Goal: Task Accomplishment & Management: Use online tool/utility

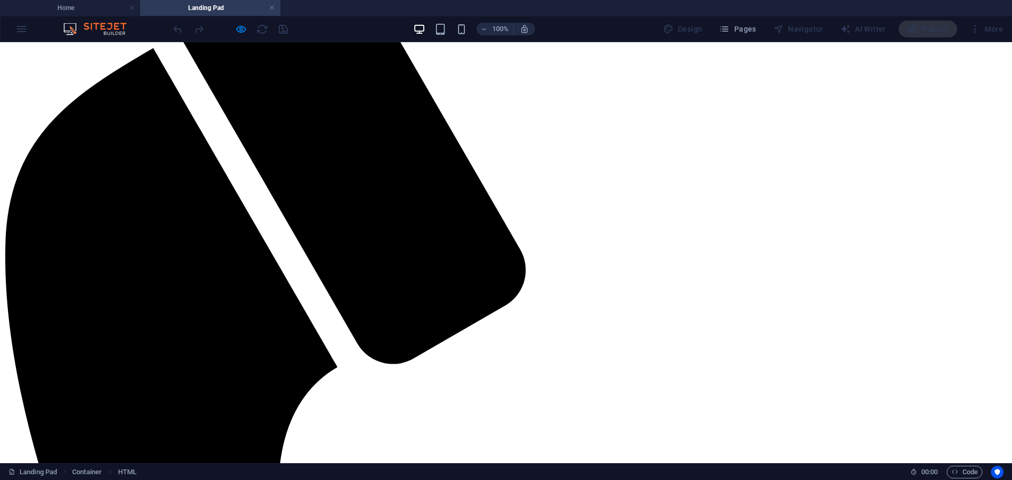
scroll to position [182, 0]
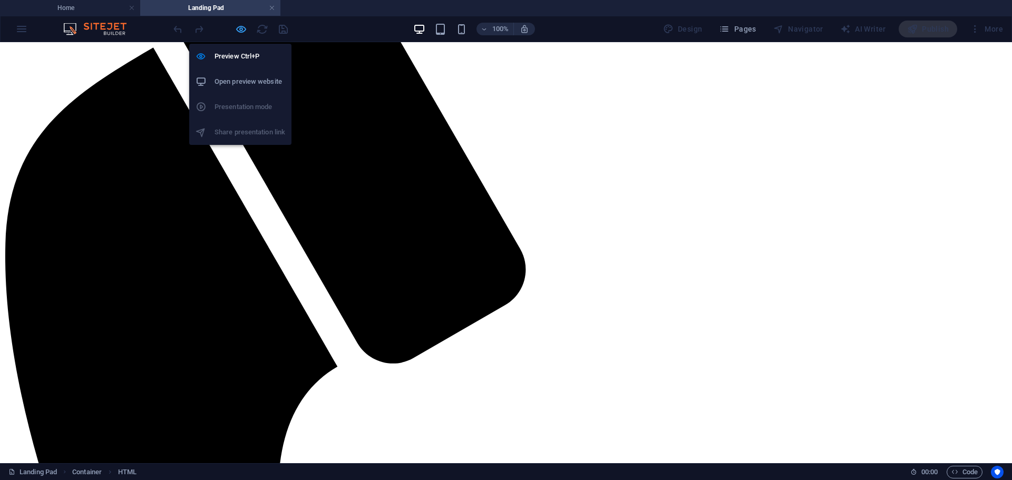
click at [242, 27] on icon "button" at bounding box center [241, 29] width 12 height 12
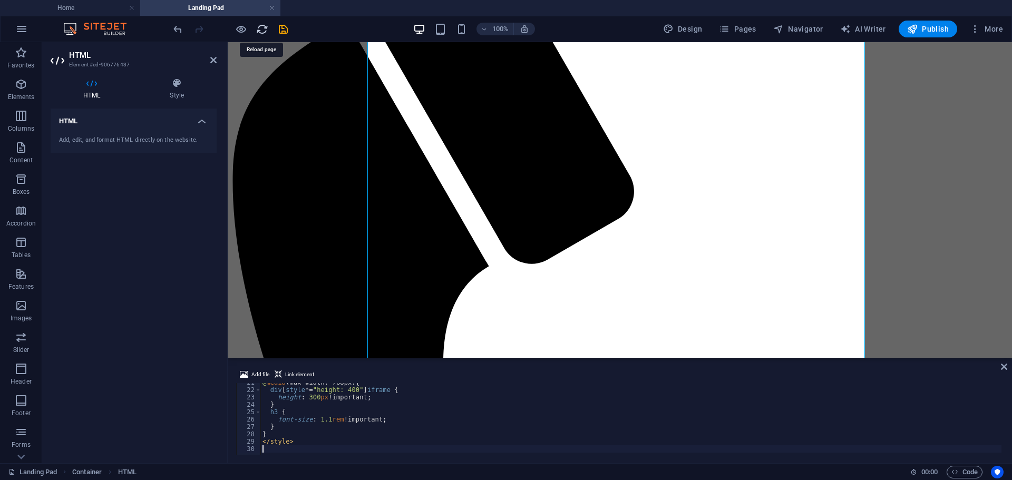
click at [265, 25] on icon "reload" at bounding box center [262, 29] width 12 height 12
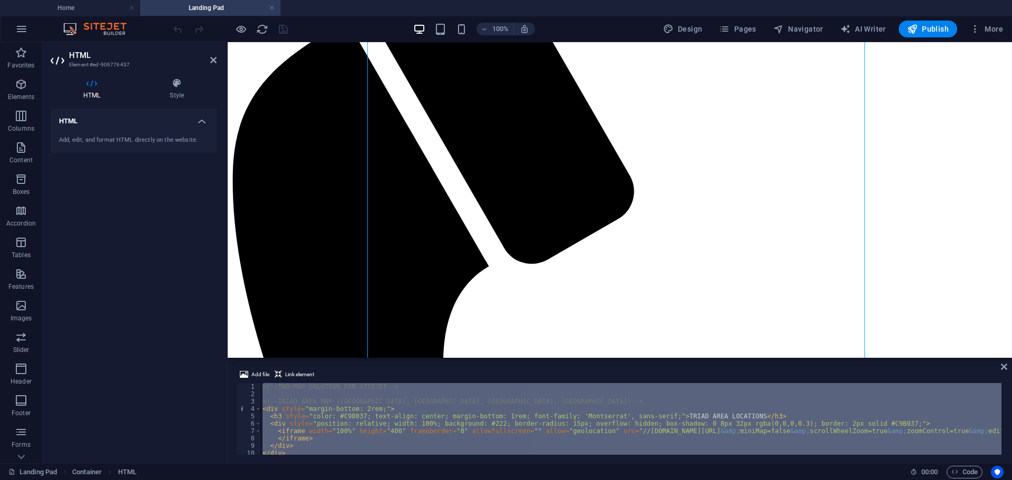
click at [513, 419] on div "<!-- TWO-MAP SOLUTION FOR SITEJET --> <!-- TRIAD AREA MAP ([GEOGRAPHIC_DATA], […" at bounding box center [630, 419] width 741 height 72
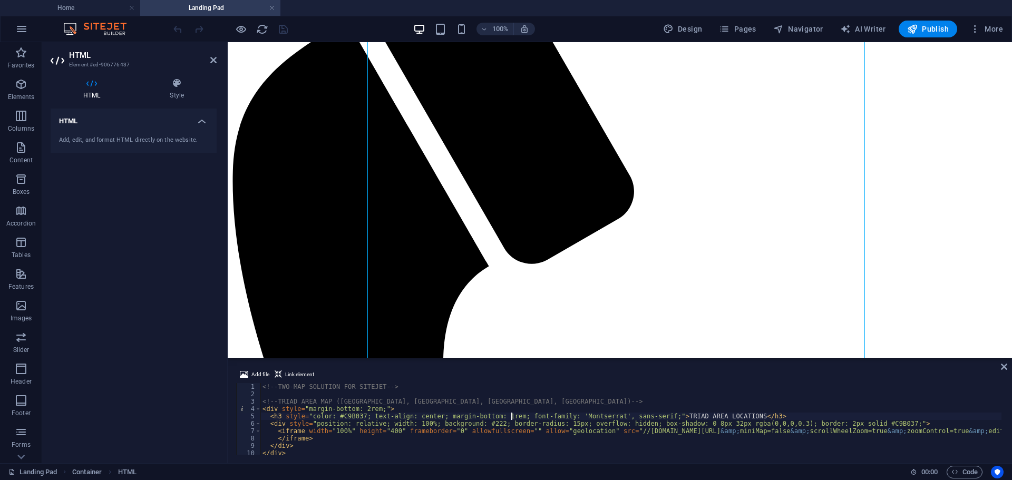
type textarea "</style>"
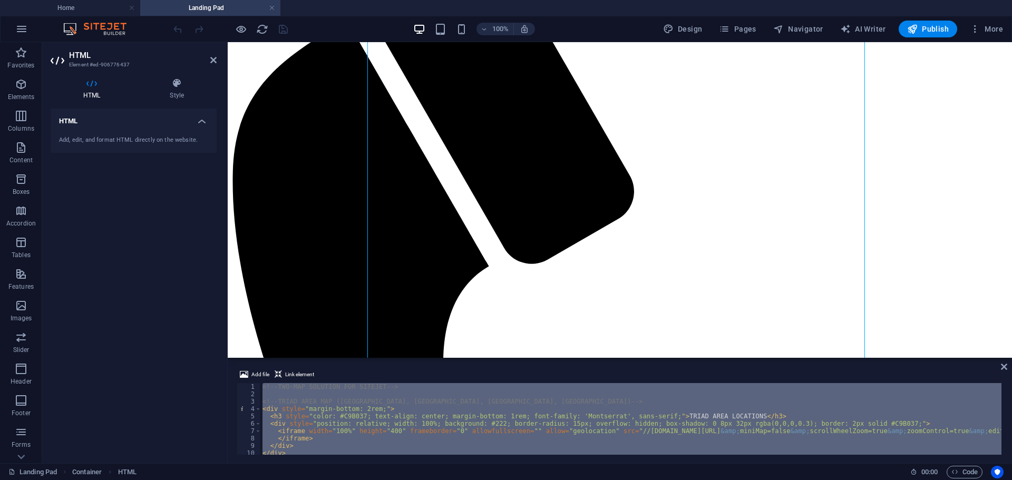
paste textarea
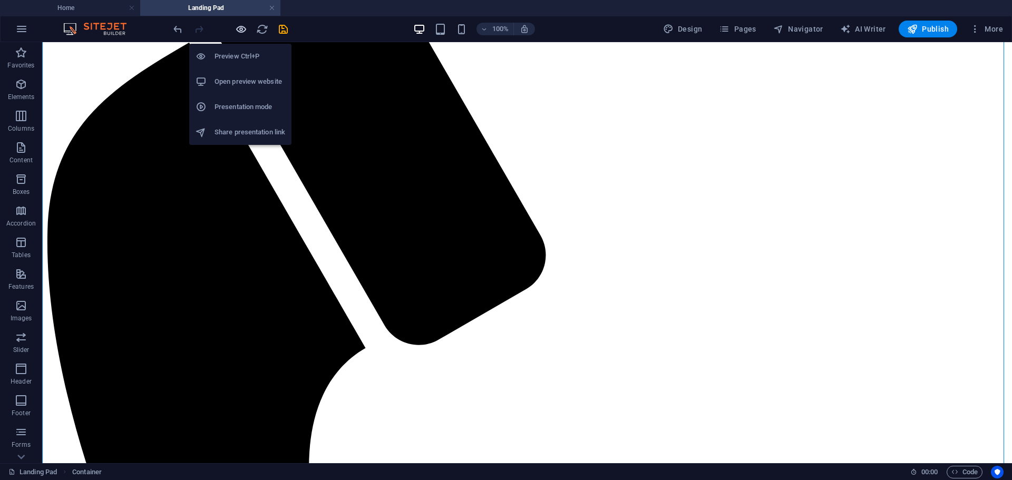
click at [243, 27] on icon "button" at bounding box center [241, 29] width 12 height 12
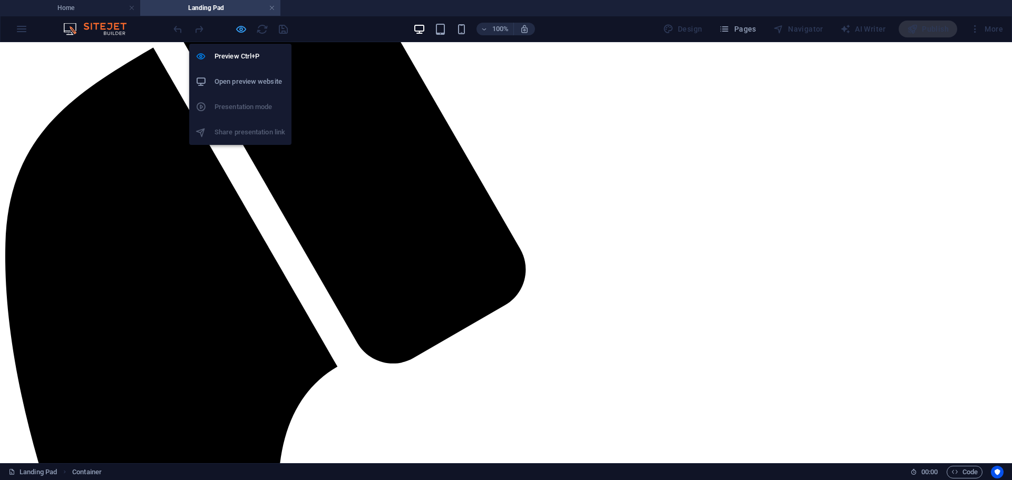
click at [242, 28] on icon "button" at bounding box center [241, 29] width 12 height 12
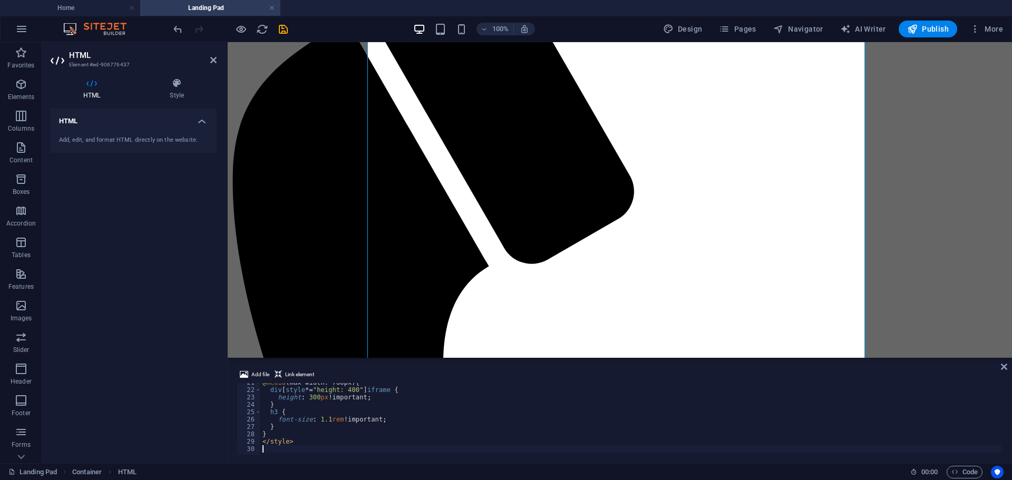
type textarea "</style>"
